Goal: Information Seeking & Learning: Learn about a topic

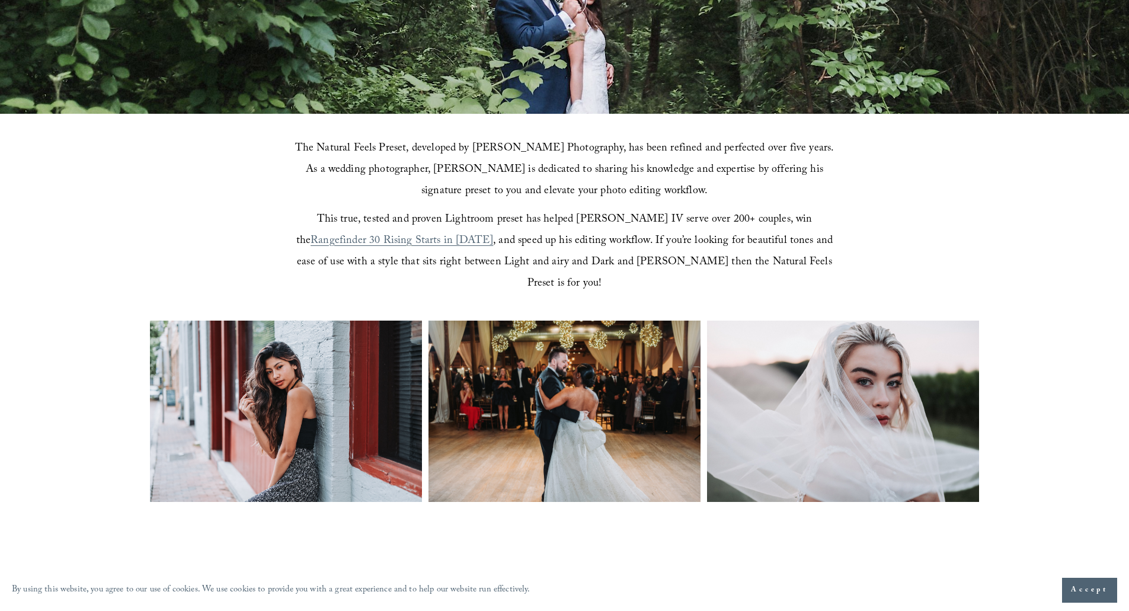
scroll to position [415, 0]
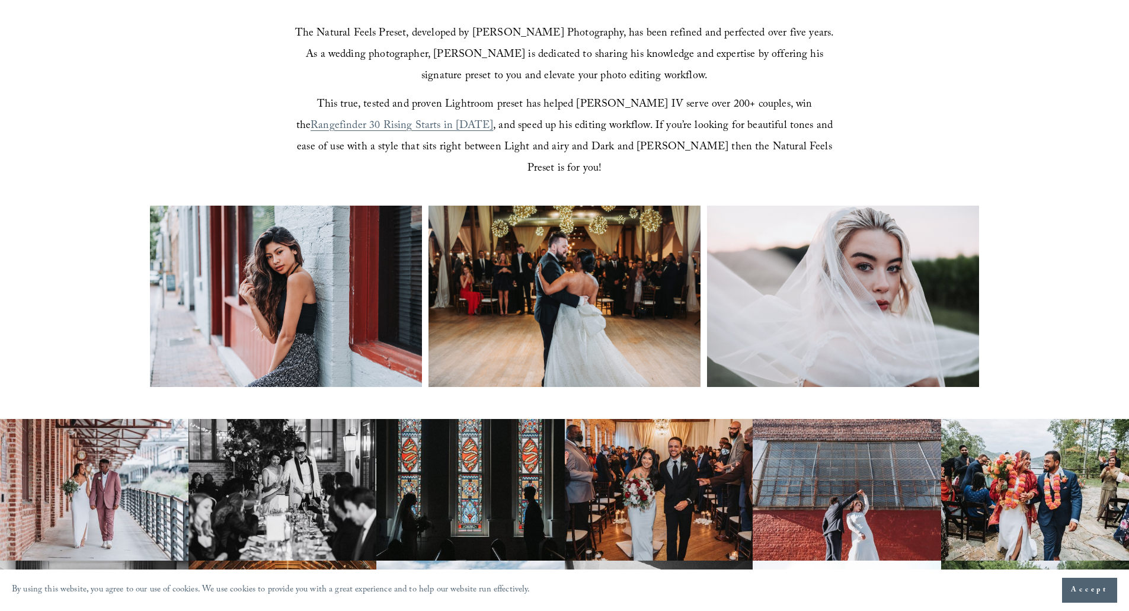
click at [287, 259] on img at bounding box center [286, 296] width 272 height 181
click at [504, 245] on img at bounding box center [564, 296] width 272 height 181
click at [950, 263] on img at bounding box center [843, 296] width 272 height 181
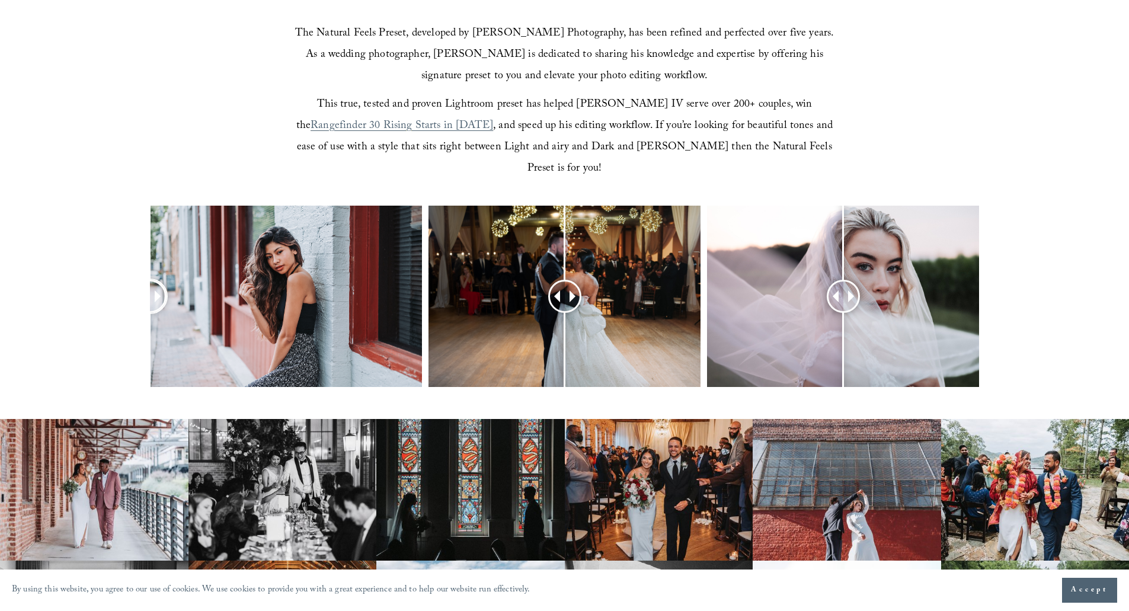
drag, startPoint x: 293, startPoint y: 278, endPoint x: 49, endPoint y: 245, distance: 246.3
click at [48, 245] on div at bounding box center [564, 312] width 1129 height 213
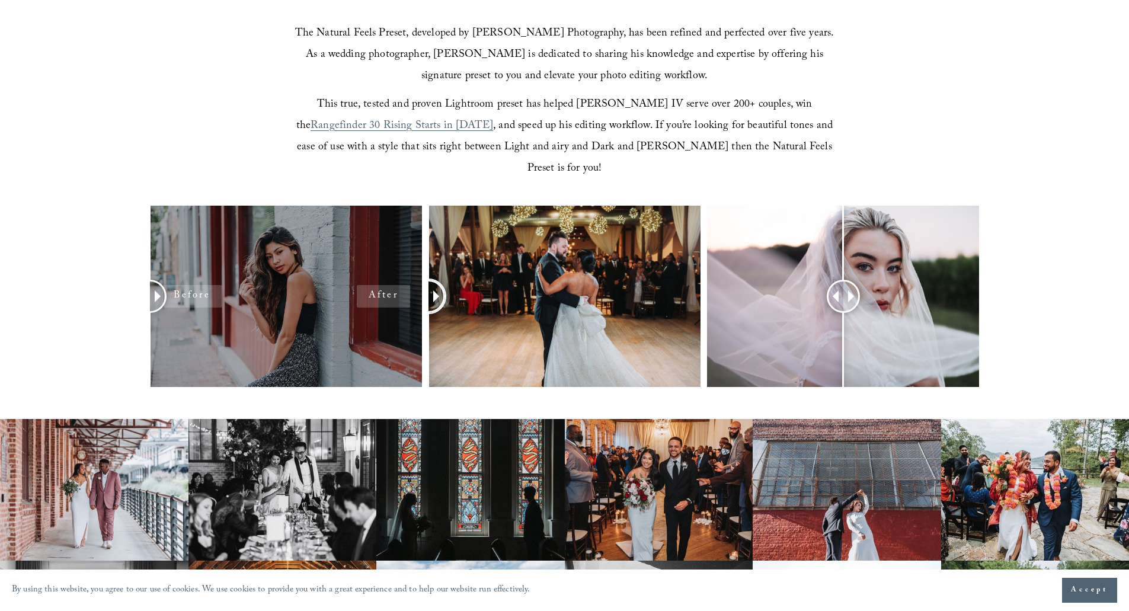
drag, startPoint x: 569, startPoint y: 271, endPoint x: 303, endPoint y: 247, distance: 266.5
click at [303, 247] on div at bounding box center [564, 312] width 1129 height 213
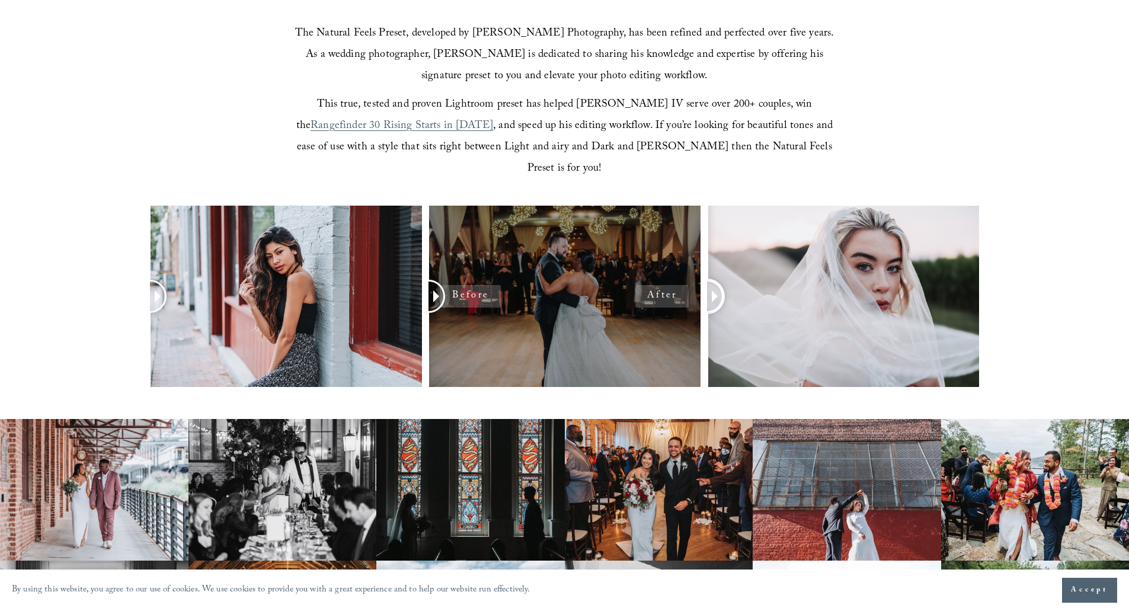
drag, startPoint x: 838, startPoint y: 268, endPoint x: 539, endPoint y: 233, distance: 301.2
click at [539, 233] on div at bounding box center [564, 312] width 1129 height 213
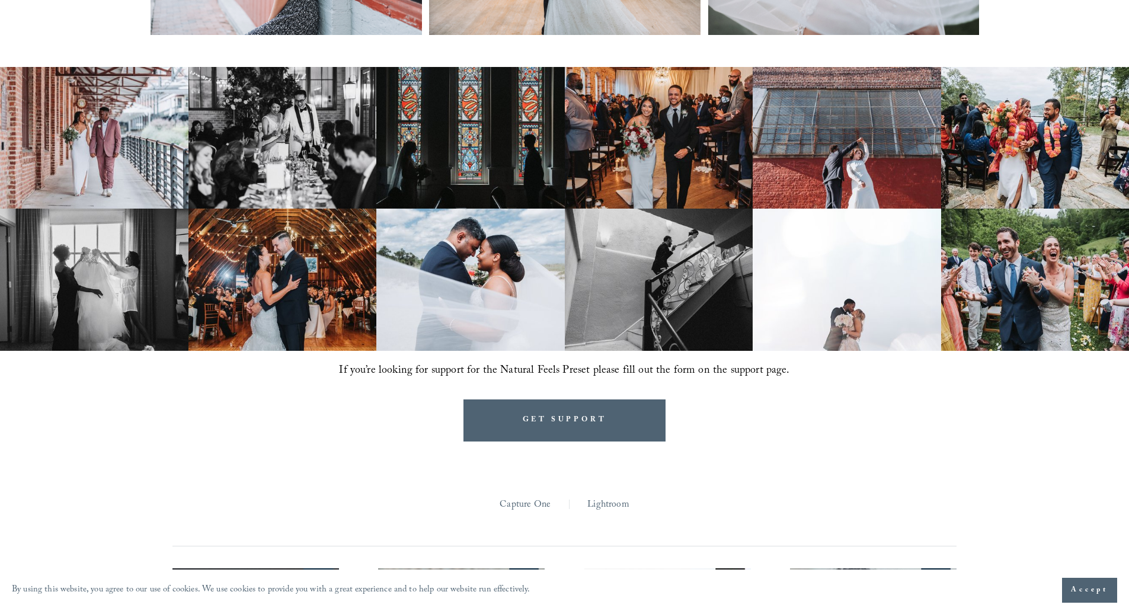
scroll to position [770, 0]
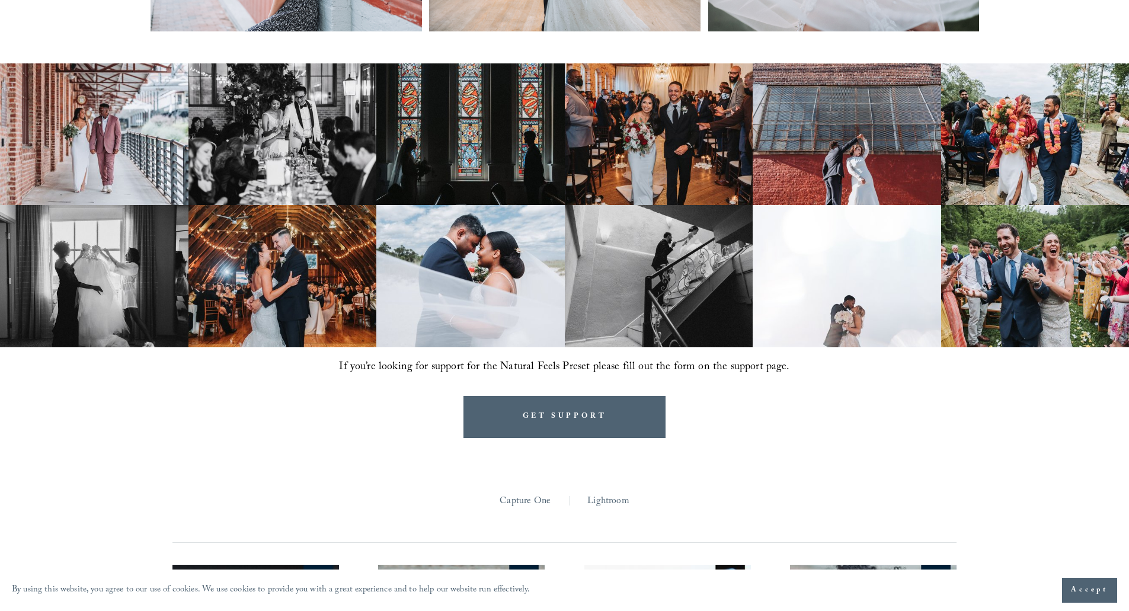
click at [589, 358] on span "If you’re looking for support for the Natural Feels Preset please fill out the …" at bounding box center [564, 367] width 450 height 18
click at [591, 358] on span "If you’re looking for support for the Natural Feels Preset please fill out the …" at bounding box center [564, 367] width 450 height 18
drag, startPoint x: 591, startPoint y: 342, endPoint x: 576, endPoint y: 348, distance: 15.4
click at [528, 358] on span "If you’re looking for support for the Natural Feels Preset please fill out the …" at bounding box center [564, 367] width 450 height 18
click at [576, 358] on span "If you’re looking for support for the Natural Feels Preset please fill out the …" at bounding box center [564, 367] width 450 height 18
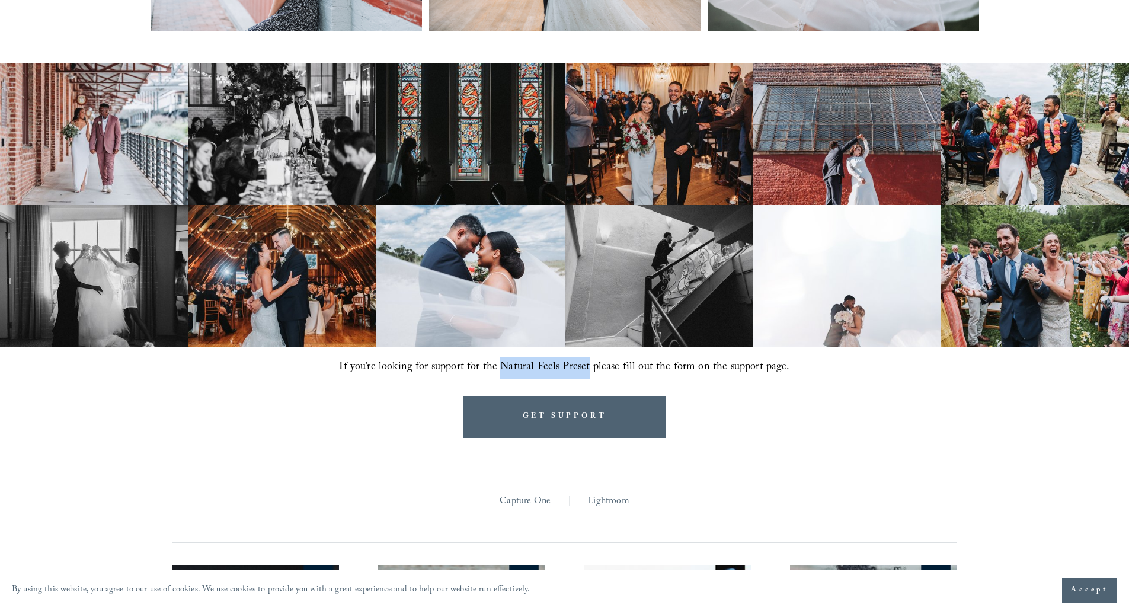
drag, startPoint x: 588, startPoint y: 344, endPoint x: 505, endPoint y: 342, distance: 83.5
click at [505, 358] on span "If you’re looking for support for the Natural Feels Preset please fill out the …" at bounding box center [564, 367] width 450 height 18
copy span "Natural Feels Preset"
